Goal: Find specific page/section: Find specific page/section

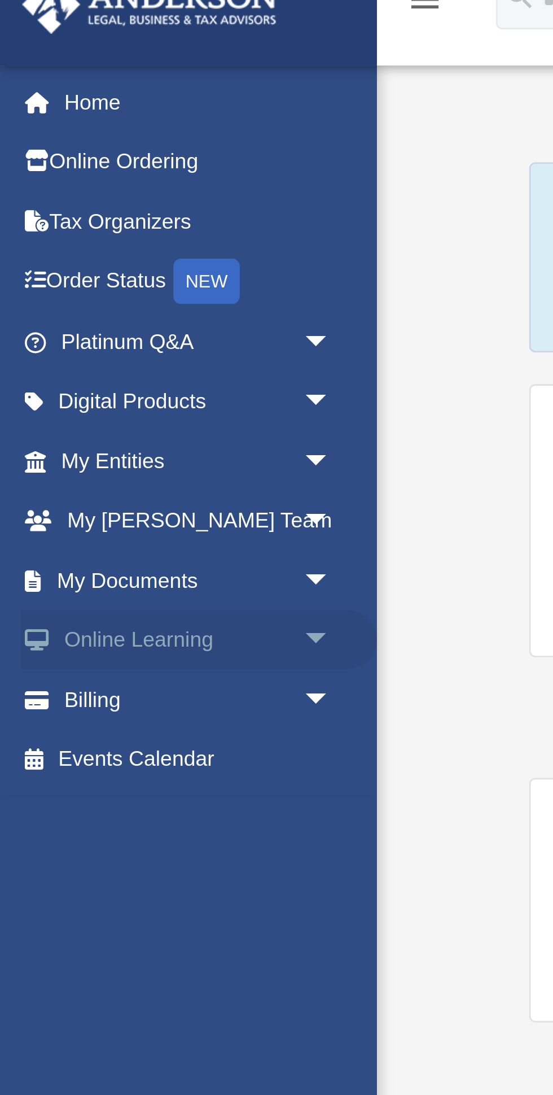
click at [114, 261] on span "arrow_drop_down" at bounding box center [124, 262] width 23 height 23
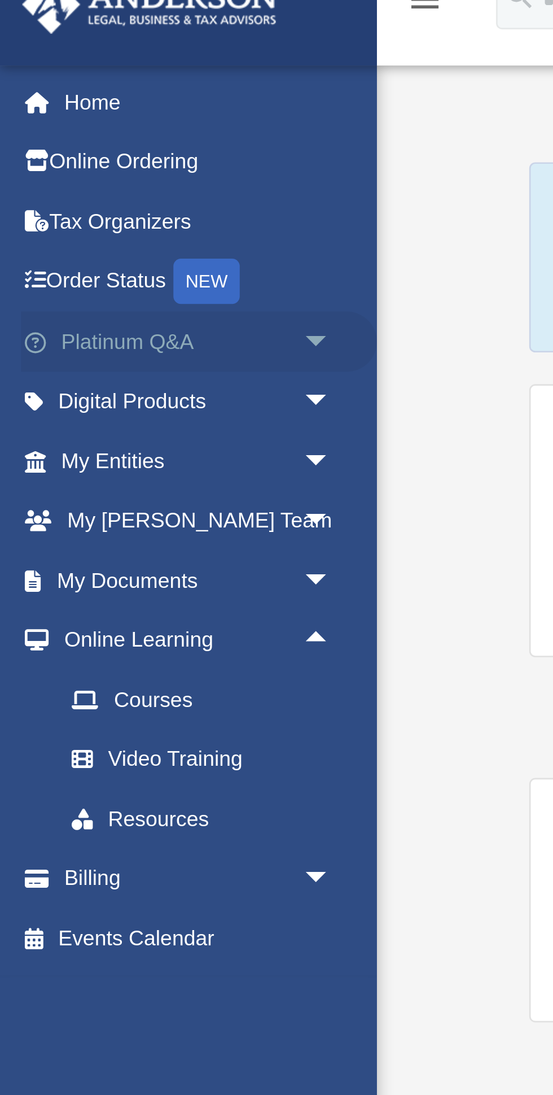
click at [121, 149] on span "arrow_drop_down" at bounding box center [124, 150] width 23 height 23
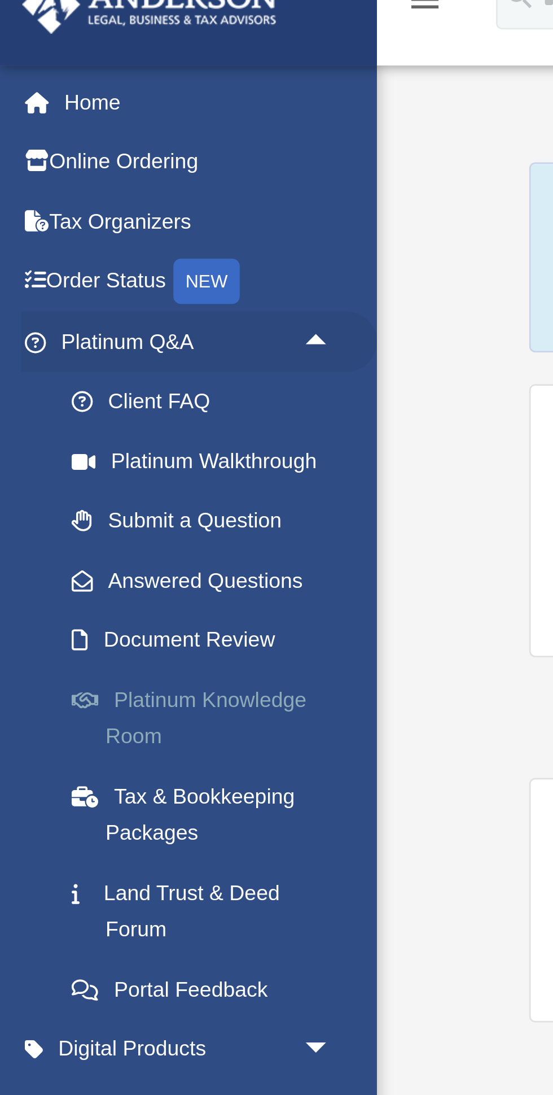
click at [76, 287] on link "Platinum Knowledge Room" at bounding box center [78, 291] width 125 height 36
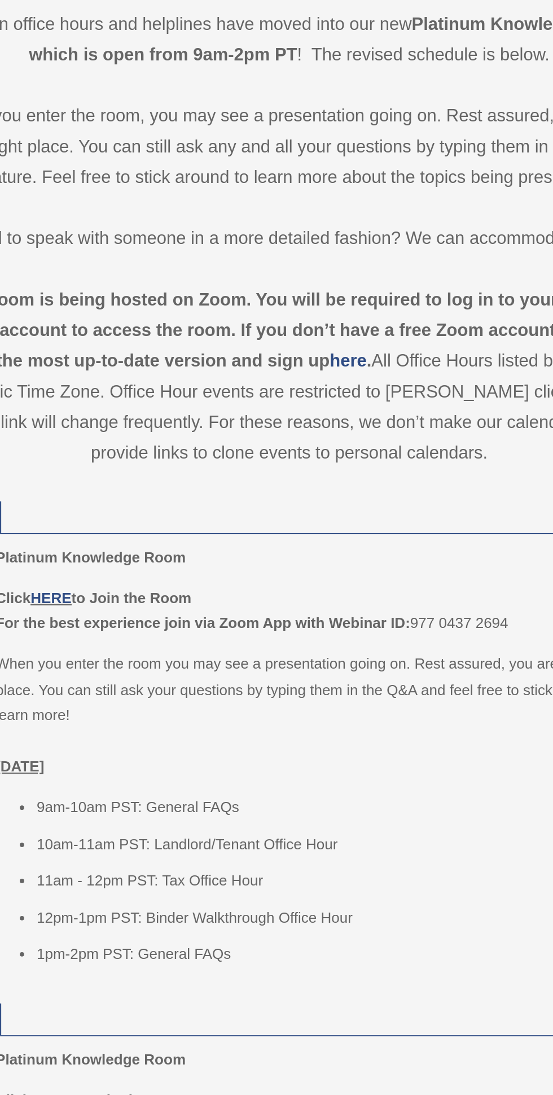
scroll to position [6, 0]
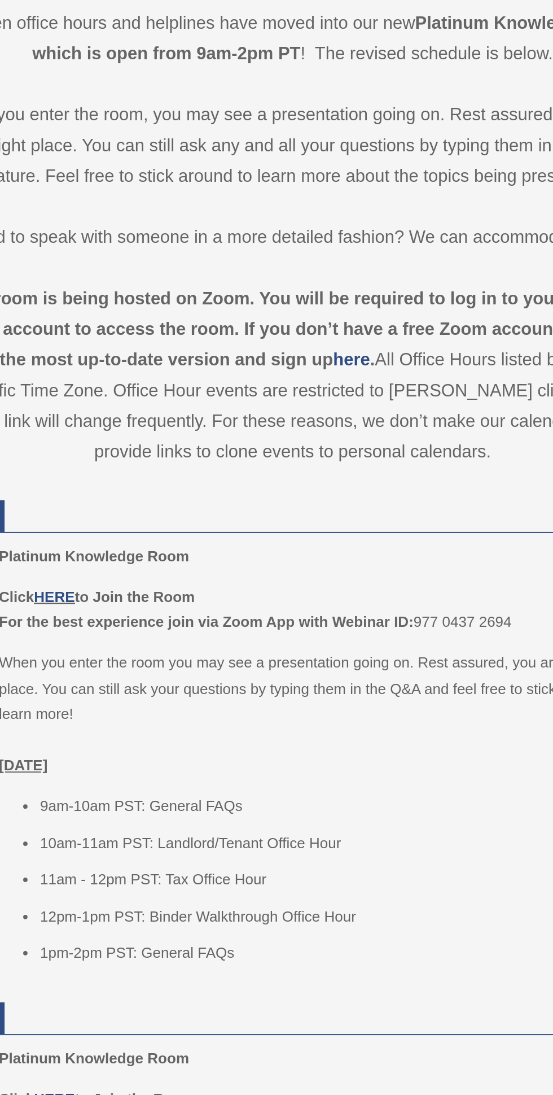
click at [422, 627] on p "Click HERE to Join the Room For the best experience join via Zoom App with Webi…" at bounding box center [358, 630] width 329 height 27
click at [418, 636] on p "Click HERE to Join the Room For the best experience join via Zoom App with Webi…" at bounding box center [358, 630] width 329 height 27
click at [421, 631] on p "Click HERE to Join the Room For the best experience join via Zoom App with Webi…" at bounding box center [358, 630] width 329 height 27
click at [416, 632] on p "Click HERE to Join the Room For the best experience join via Zoom App with Webi…" at bounding box center [358, 630] width 329 height 27
click at [418, 624] on p "Click HERE to Join the Room For the best experience join via Zoom App with Webi…" at bounding box center [358, 630] width 329 height 27
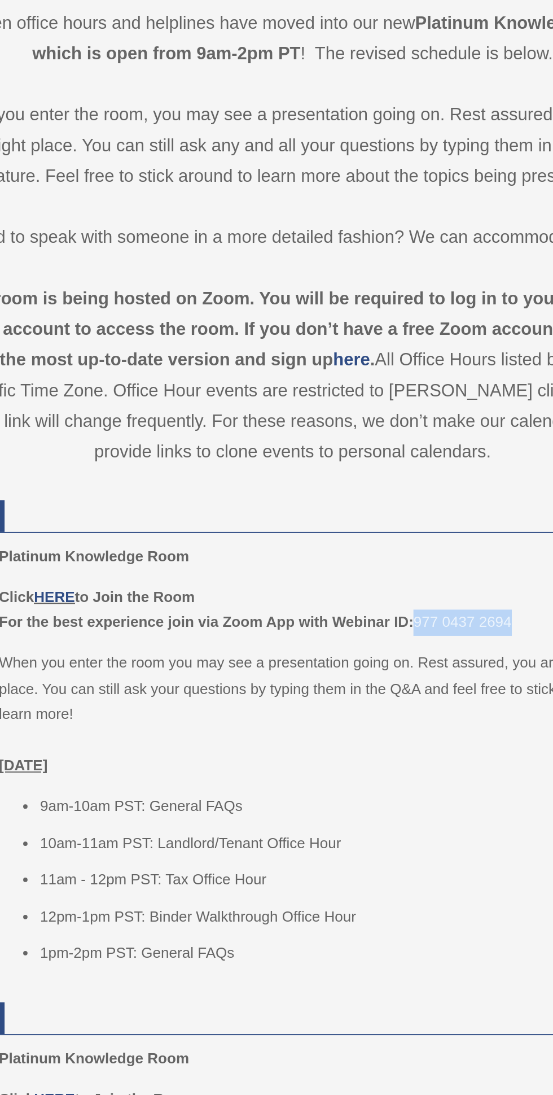
copy p "977 0437 2694"
